Goal: Information Seeking & Learning: Learn about a topic

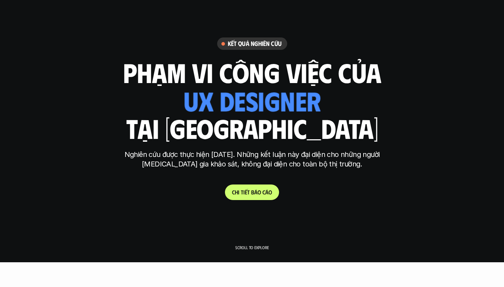
scroll to position [4, 0]
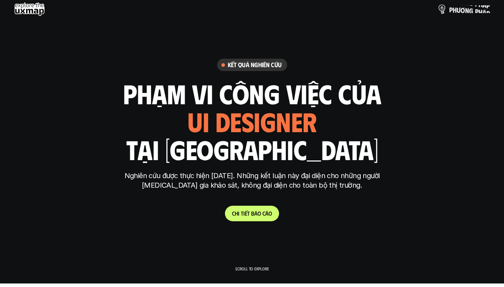
click at [458, 12] on p "p h ư ơ n g p h á p" at bounding box center [469, 9] width 41 height 8
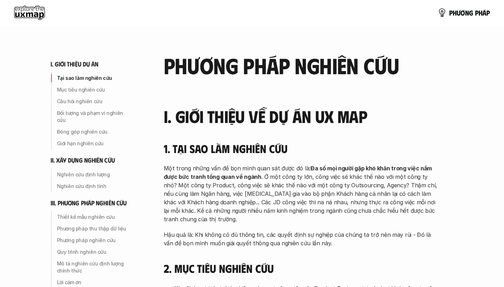
scroll to position [4, 0]
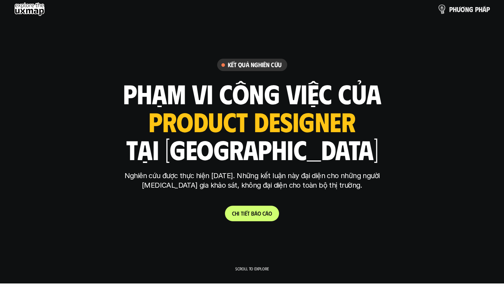
click at [464, 13] on link "p h ư ơ n g p h á p" at bounding box center [464, 9] width 52 height 14
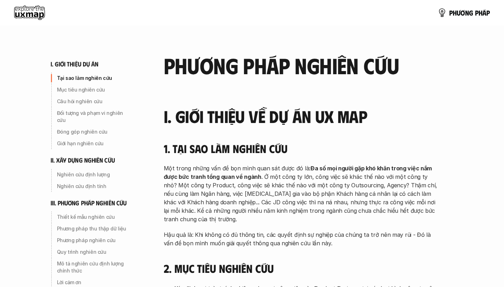
click at [33, 13] on use at bounding box center [29, 13] width 31 height 14
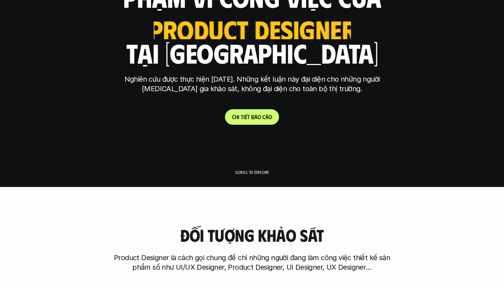
scroll to position [96, 0]
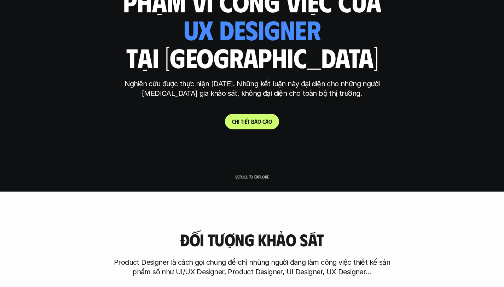
click at [254, 125] on link "C h i t i ế t b á o c á o" at bounding box center [252, 122] width 54 height 16
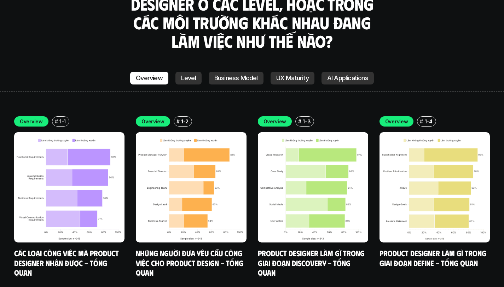
scroll to position [1998, 0]
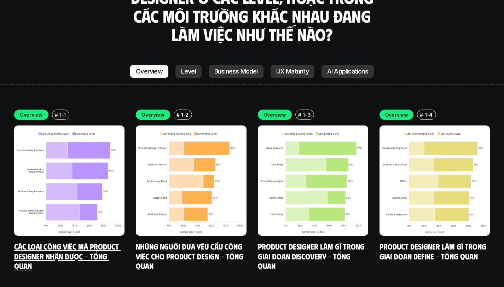
click at [111, 152] on img at bounding box center [69, 181] width 110 height 110
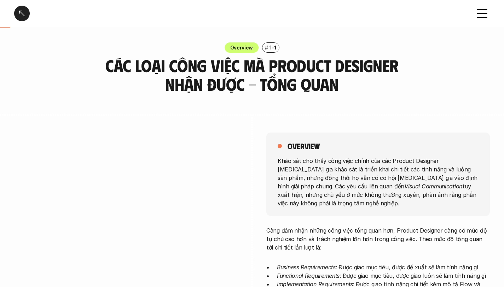
click at [22, 8] on div at bounding box center [22, 14] width 16 height 16
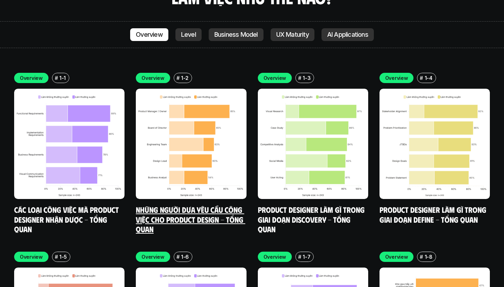
click at [161, 205] on h5 "Những người đưa yêu cầu công việc cho Product Design - Tổng quan" at bounding box center [191, 219] width 110 height 29
click at [169, 171] on div "Overview # 1-2 Những người đưa yêu cầu công việc cho Product Design - Tổng quan" at bounding box center [191, 153] width 110 height 161
click at [181, 89] on img at bounding box center [191, 144] width 110 height 110
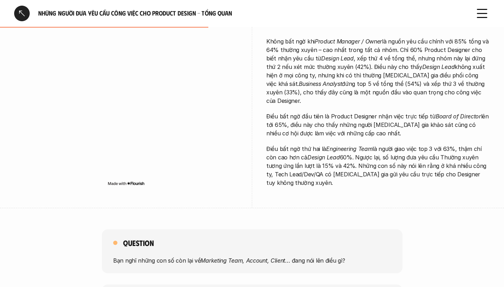
scroll to position [197, 0]
click at [137, 181] on img at bounding box center [126, 184] width 37 height 6
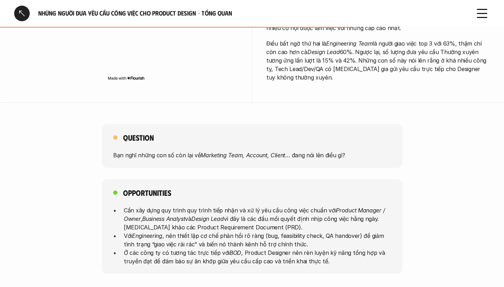
scroll to position [304, 0]
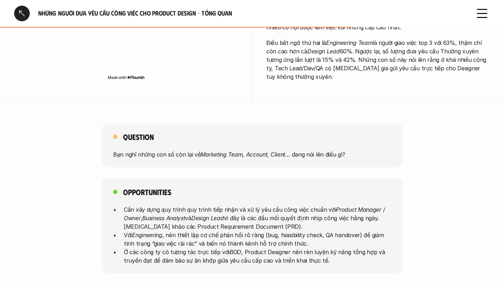
click at [247, 135] on div "Question Bạn nghĩ những con số còn lại về Marketing Team, Account, Client … đan…" at bounding box center [252, 145] width 301 height 44
click at [248, 151] on em "Marketing Team, Account, Client" at bounding box center [243, 154] width 85 height 7
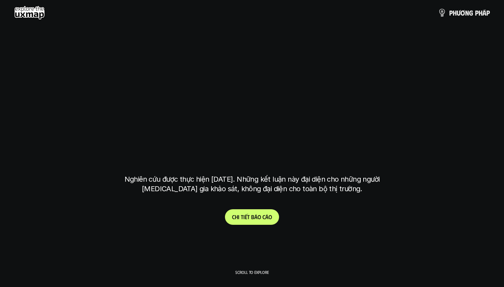
scroll to position [2035, 0]
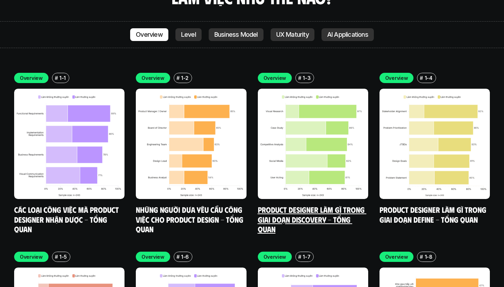
click at [304, 205] on link "Product Designer làm gì trong giai đoạn Discovery - Tổng quan" at bounding box center [312, 219] width 109 height 29
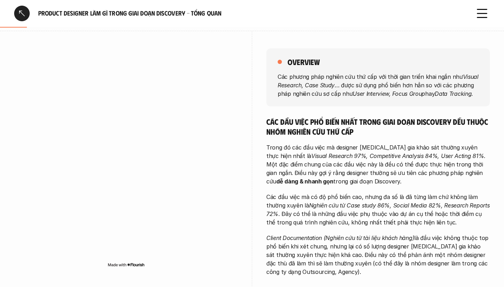
scroll to position [85, 0]
drag, startPoint x: 356, startPoint y: 131, endPoint x: 288, endPoint y: 131, distance: 68.3
click at [288, 131] on h5 "Các đầu việc phổ biến nhất trong giai đoạn Discovery đều thuộc nhóm nghiên cứu …" at bounding box center [378, 125] width 224 height 19
copy h5 "nghiên cứu thứ cấp"
